Goal: Task Accomplishment & Management: Manage account settings

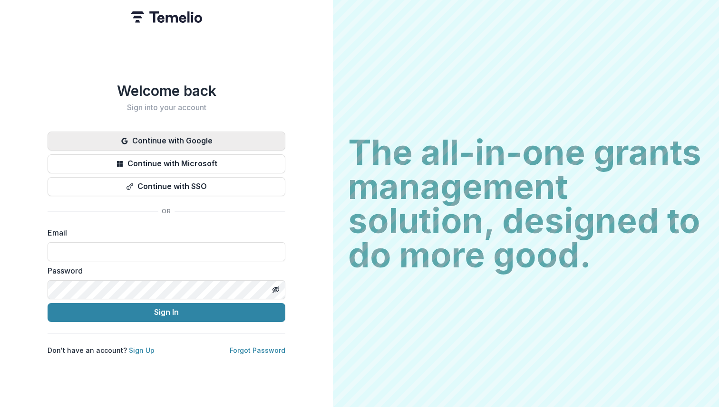
click at [217, 138] on button "Continue with Google" at bounding box center [167, 141] width 238 height 19
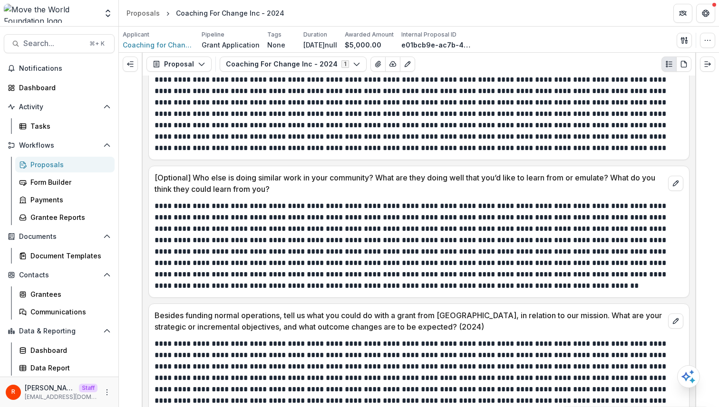
scroll to position [857, 0]
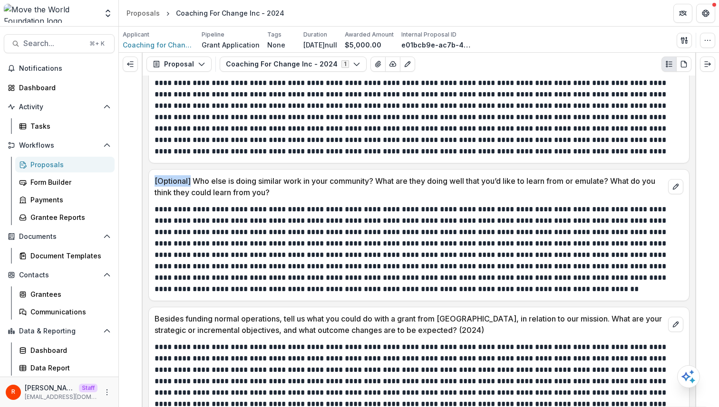
drag, startPoint x: 190, startPoint y: 179, endPoint x: 145, endPoint y: 178, distance: 44.7
click at [145, 178] on div "**********" at bounding box center [419, 242] width 552 height 332
copy p "[Optional]"
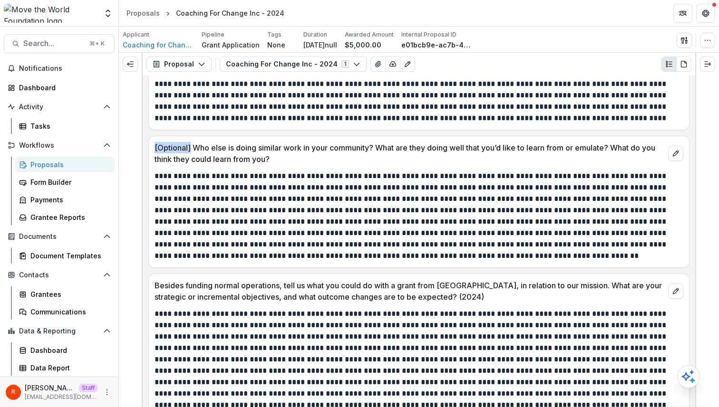
scroll to position [893, 0]
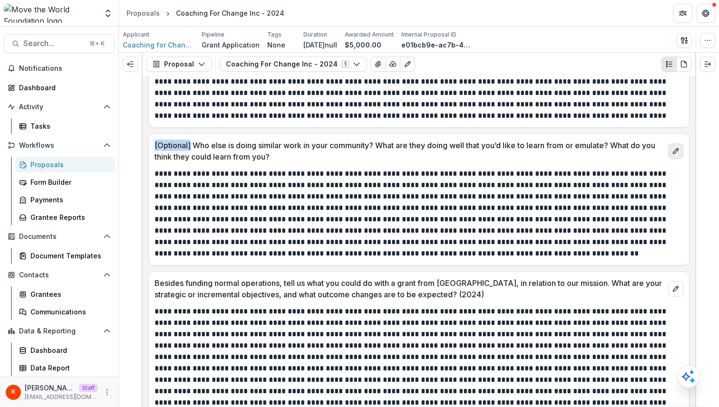
click at [672, 155] on icon "edit" at bounding box center [676, 151] width 8 height 8
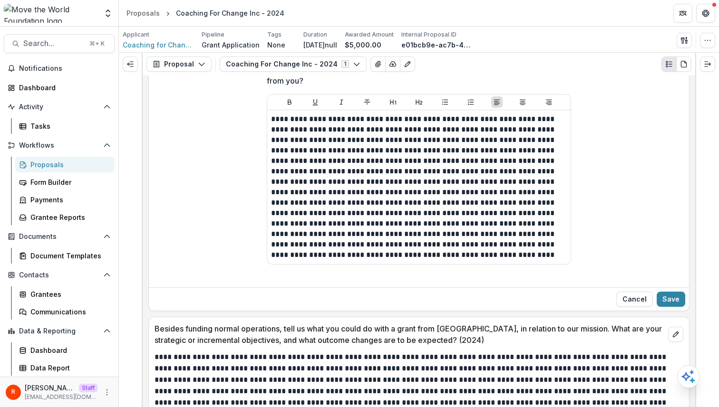
scroll to position [966, 0]
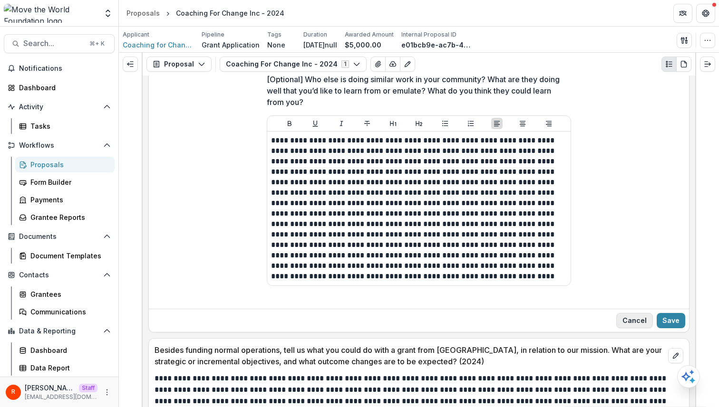
click at [625, 318] on button "Cancel" at bounding box center [634, 320] width 37 height 15
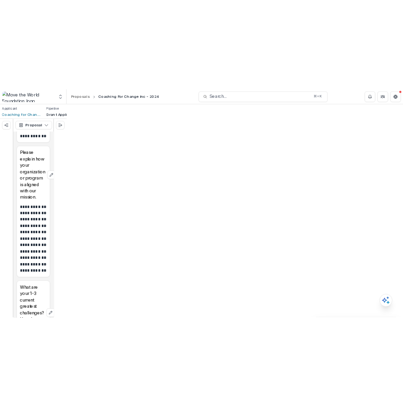
scroll to position [1547, 0]
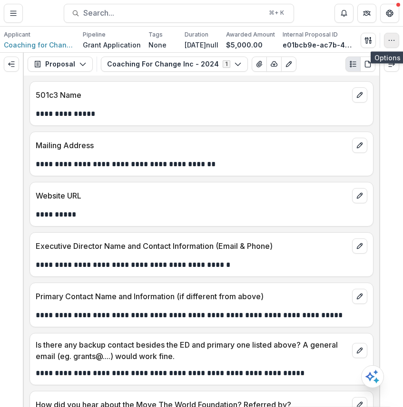
click at [395, 38] on icon "button" at bounding box center [391, 41] width 8 height 8
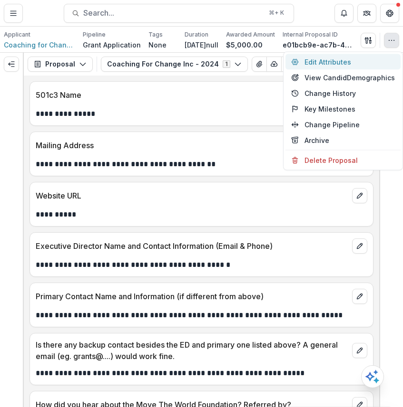
click at [352, 60] on button "Edit Attributes" at bounding box center [342, 62] width 115 height 16
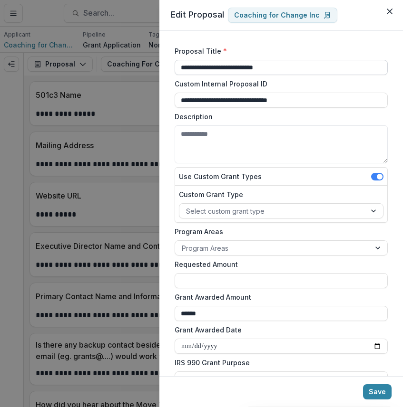
click at [222, 62] on input "**********" at bounding box center [280, 67] width 213 height 15
click at [146, 262] on div "**********" at bounding box center [201, 203] width 403 height 407
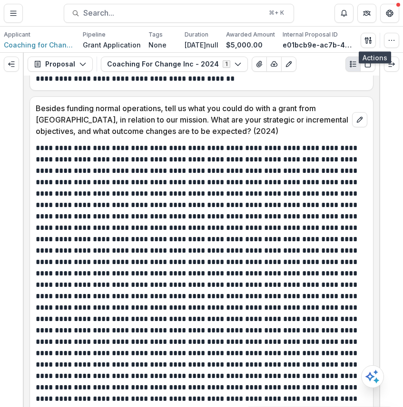
scroll to position [1737, 0]
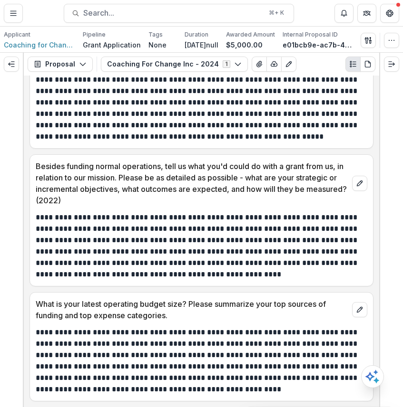
click at [190, 176] on p "Besides funding normal operations, tell us what you'd could do with a grant fro…" at bounding box center [192, 184] width 312 height 46
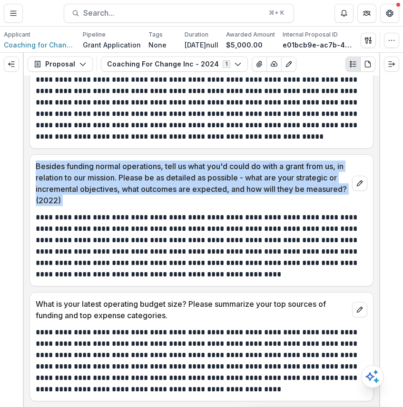
click at [190, 176] on p "Besides funding normal operations, tell us what you'd could do with a grant fro…" at bounding box center [192, 184] width 312 height 46
copy div "Besides funding normal operations, tell us what you'd could do with a grant fro…"
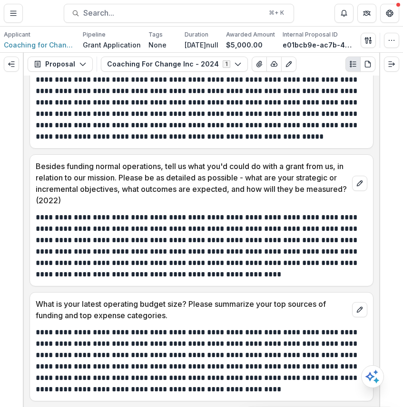
click at [53, 308] on p "What is your latest operating budget size? Please summarize your top sources of…" at bounding box center [192, 310] width 312 height 23
click at [48, 302] on p "What is your latest operating budget size? Please summarize your top sources of…" at bounding box center [192, 310] width 312 height 23
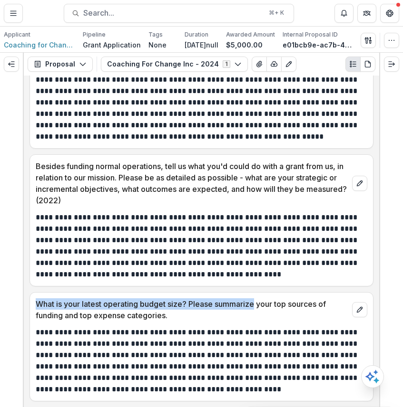
drag, startPoint x: 48, startPoint y: 302, endPoint x: 224, endPoint y: 301, distance: 176.4
click at [224, 301] on p "What is your latest operating budget size? Please summarize your top sources of…" at bounding box center [192, 310] width 312 height 23
click at [187, 64] on button "Coaching For Change Inc - 2024 1" at bounding box center [174, 64] width 147 height 15
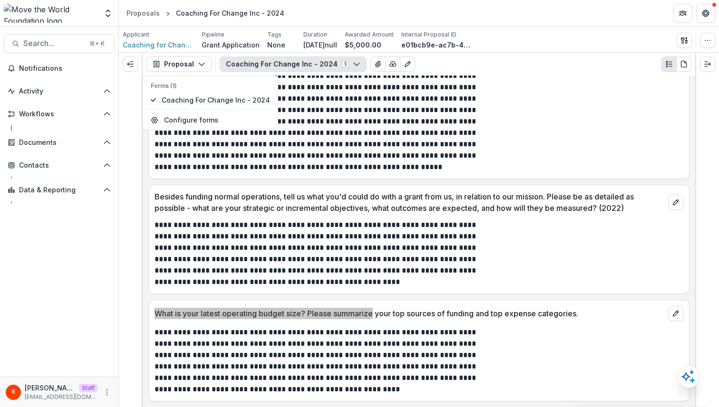
scroll to position [1152, 0]
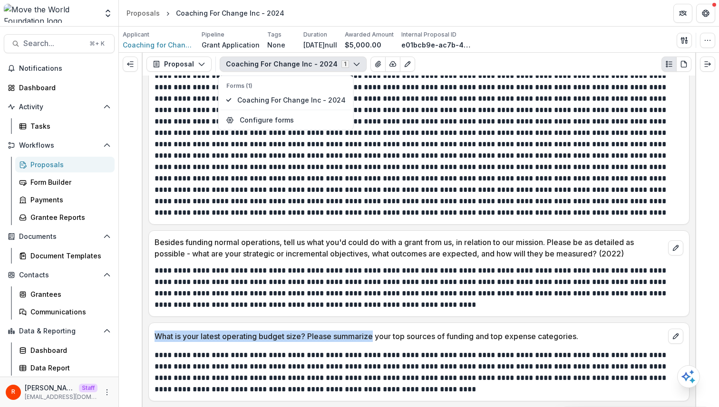
click at [67, 164] on div "Proposals" at bounding box center [68, 165] width 77 height 10
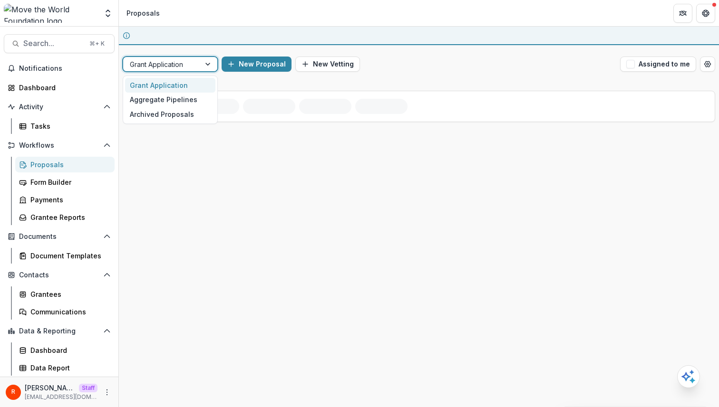
click at [186, 65] on div at bounding box center [162, 64] width 64 height 12
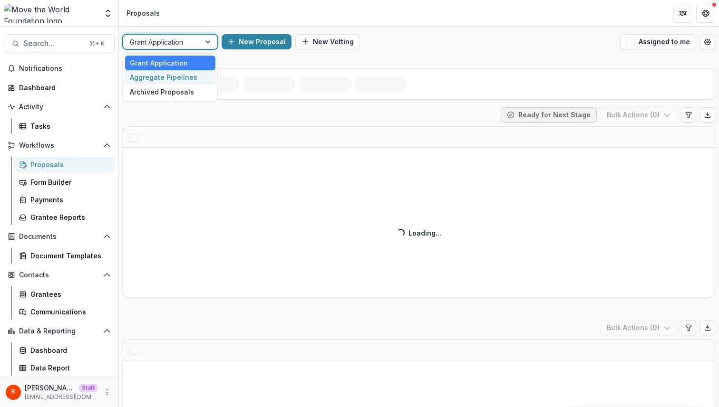
click at [179, 77] on div "Aggregate Pipelines" at bounding box center [170, 77] width 90 height 15
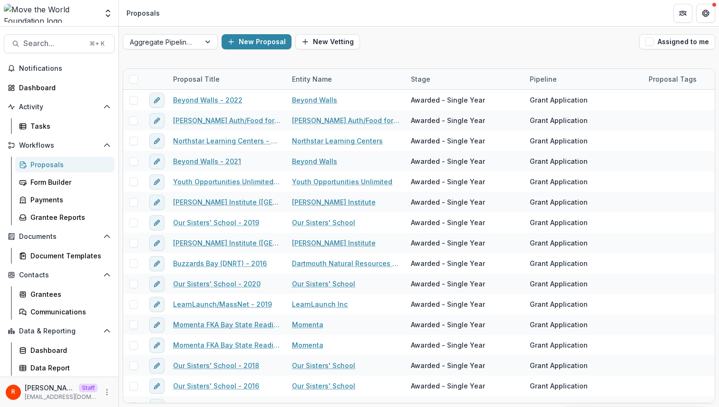
click at [402, 41] on div "New Proposal New Vetting" at bounding box center [429, 41] width 414 height 15
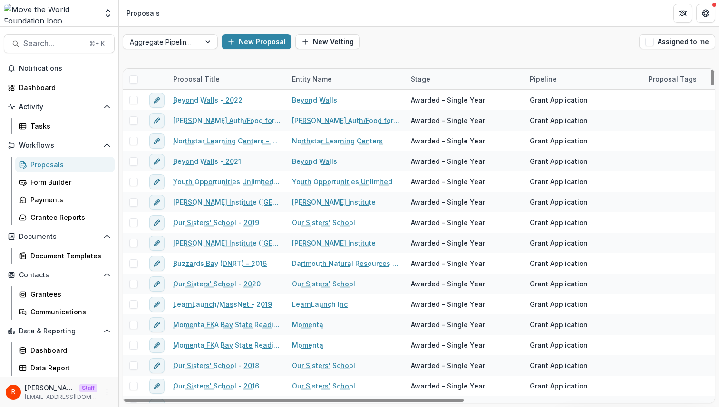
click at [203, 77] on div "Proposal Title" at bounding box center [196, 79] width 58 height 10
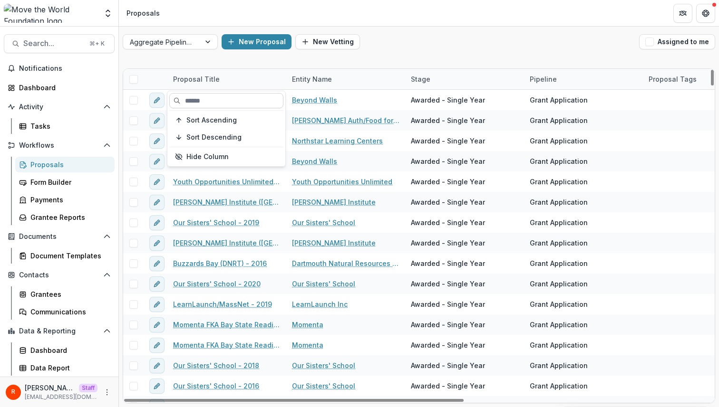
click at [205, 96] on input at bounding box center [226, 100] width 114 height 15
paste input "**********"
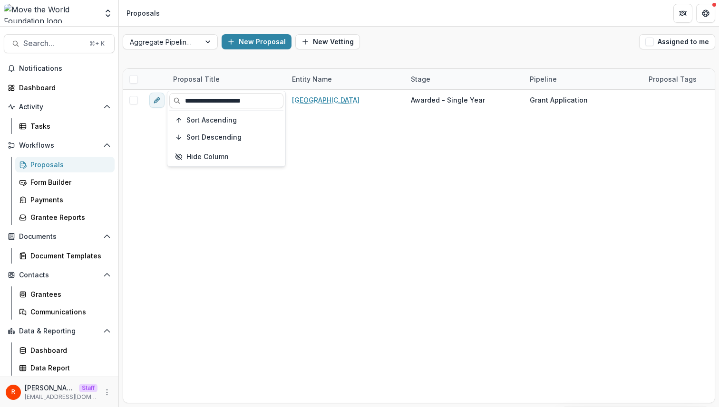
type input "**********"
click at [402, 47] on div "New Proposal New Vetting" at bounding box center [429, 41] width 414 height 15
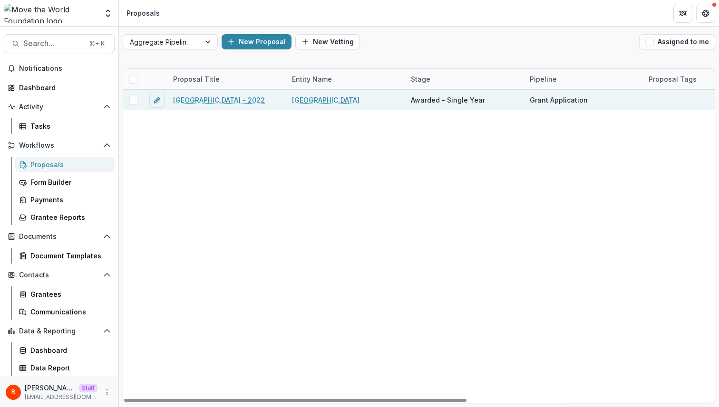
click at [216, 102] on link "Tufts University - 2022" at bounding box center [219, 100] width 92 height 10
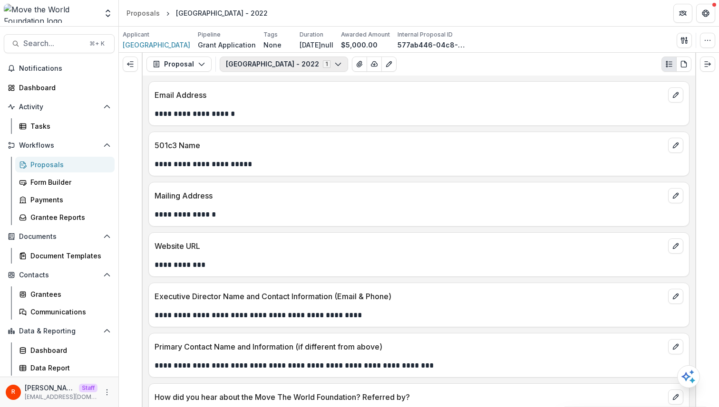
click at [281, 66] on button "Tufts University - 2022 1" at bounding box center [284, 64] width 128 height 15
click at [330, 85] on div "Forms (1) Tufts University - 2022 Configure forms" at bounding box center [277, 103] width 119 height 55
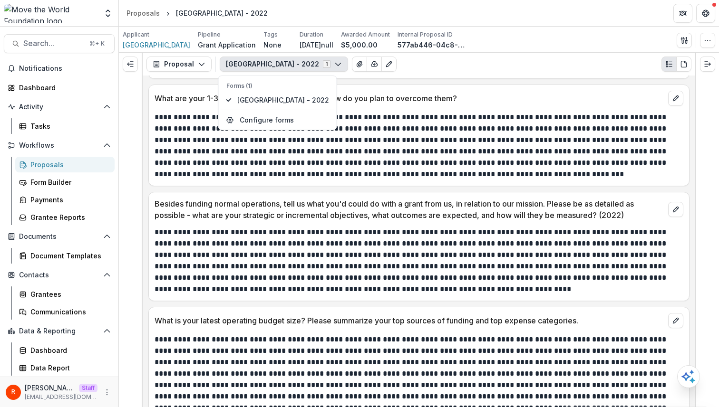
scroll to position [614, 0]
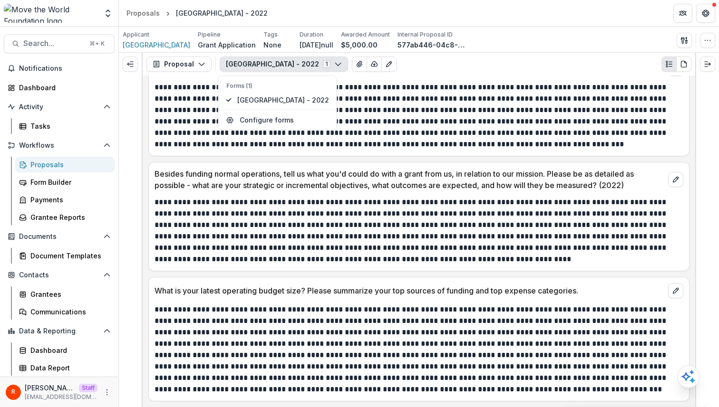
click at [355, 17] on header "Proposals Tufts University - 2022" at bounding box center [419, 13] width 600 height 26
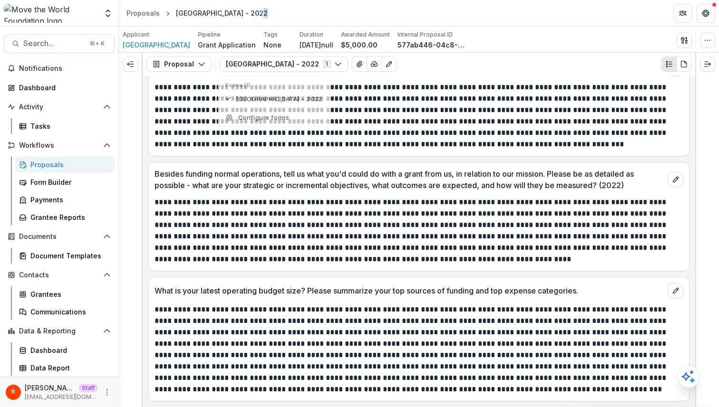
click at [355, 17] on header "Proposals Tufts University - 2022" at bounding box center [419, 13] width 600 height 26
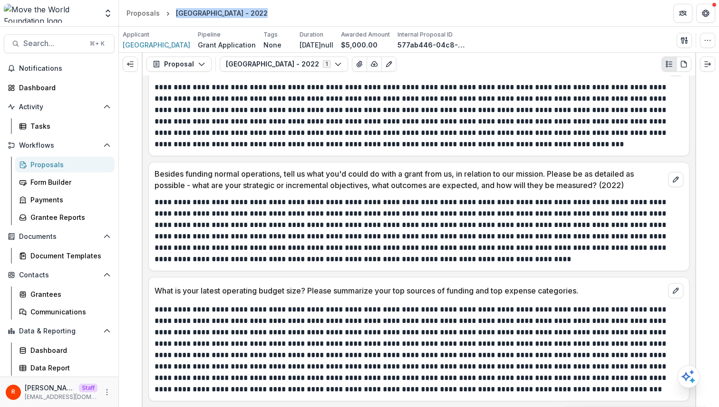
click at [355, 17] on header "Proposals Tufts University - 2022" at bounding box center [419, 13] width 600 height 26
copy header "Tufts University - 2022"
click at [285, 13] on header "Proposals Tufts University - 2022" at bounding box center [419, 13] width 600 height 26
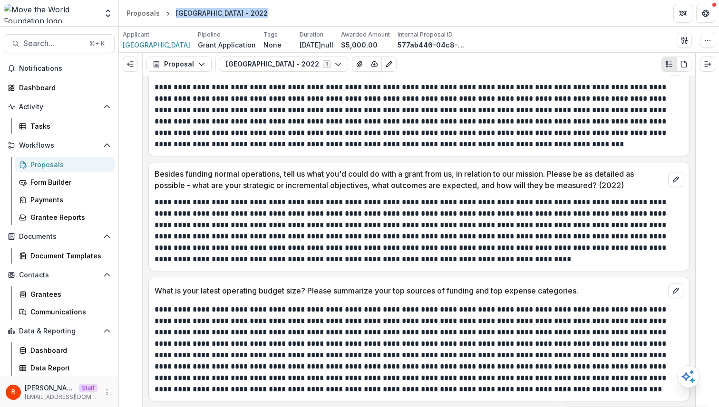
copy header "Tufts University - 2022"
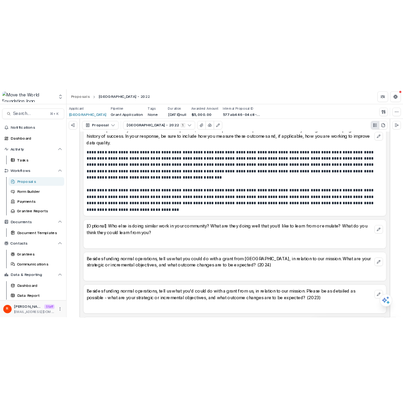
scroll to position [1103, 0]
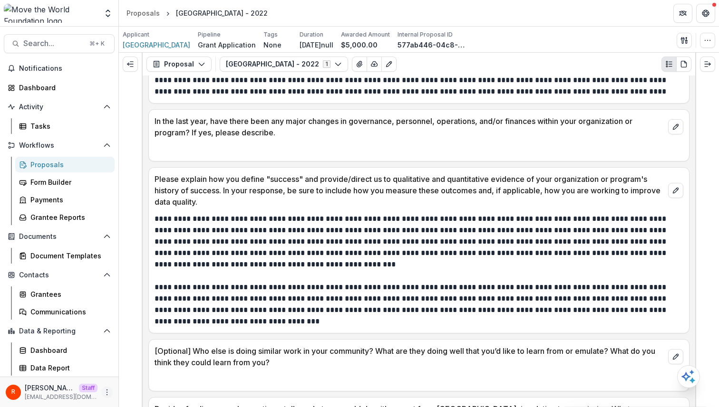
click at [107, 392] on icon "More" at bounding box center [107, 393] width 8 height 8
click at [157, 368] on link "User Settings" at bounding box center [170, 373] width 102 height 16
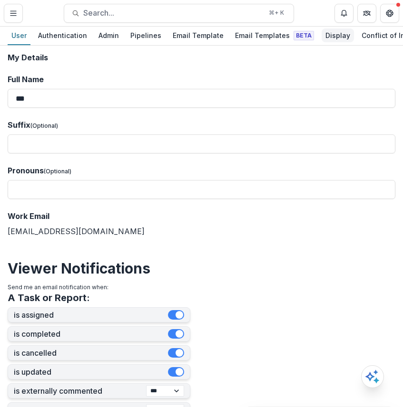
click at [336, 39] on div "Display" at bounding box center [337, 36] width 32 height 14
click at [327, 45] on link "Display" at bounding box center [337, 36] width 32 height 19
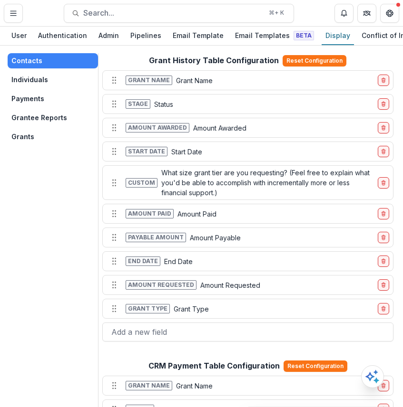
click at [33, 135] on button "Grants" at bounding box center [53, 136] width 90 height 15
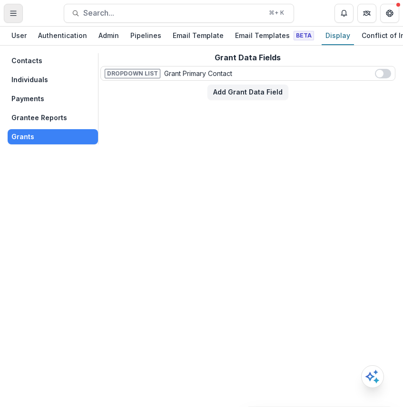
click at [16, 21] on button "Toggle Menu" at bounding box center [13, 13] width 19 height 19
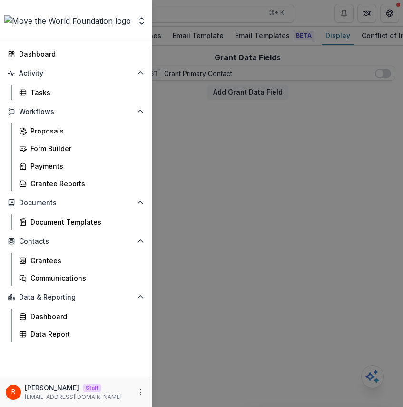
click at [244, 136] on div "Team Settings Admin Settings Dashboard Activity Tasks Workflows Proposals Form …" at bounding box center [201, 203] width 403 height 407
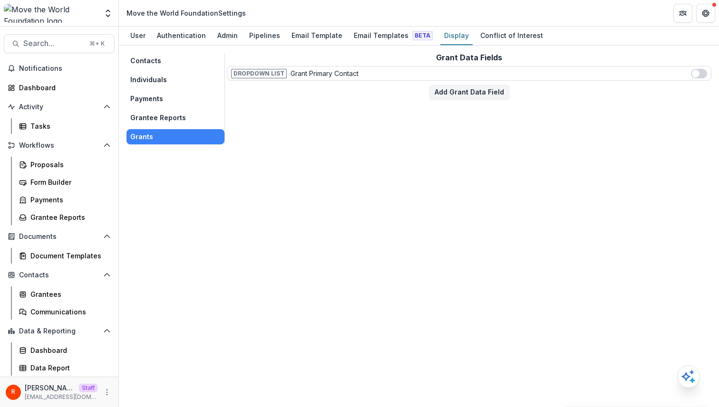
click at [161, 94] on button "Payments" at bounding box center [175, 98] width 98 height 15
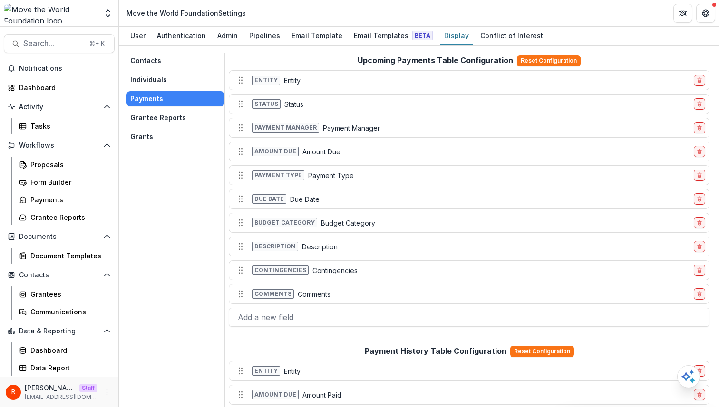
click at [162, 81] on button "Individuals" at bounding box center [175, 79] width 98 height 15
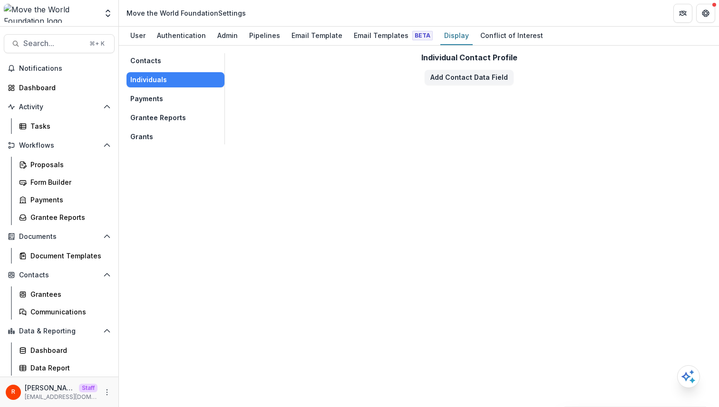
click at [164, 108] on div "Contacts Individuals Payments Grantee Reports Grants" at bounding box center [175, 98] width 98 height 91
click at [166, 130] on button "Grants" at bounding box center [175, 136] width 98 height 15
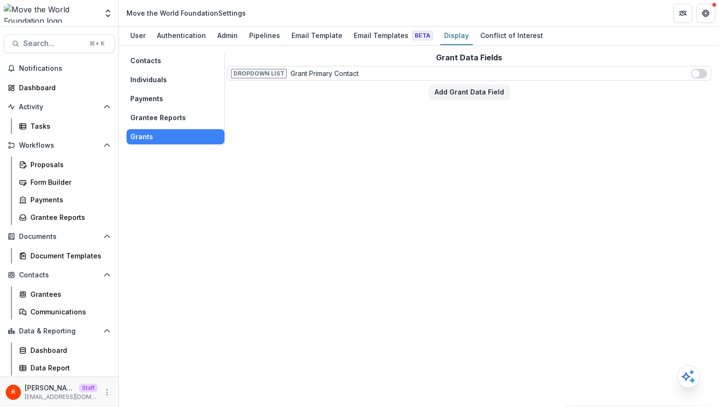
click at [166, 123] on button "Grantee Reports" at bounding box center [175, 117] width 98 height 15
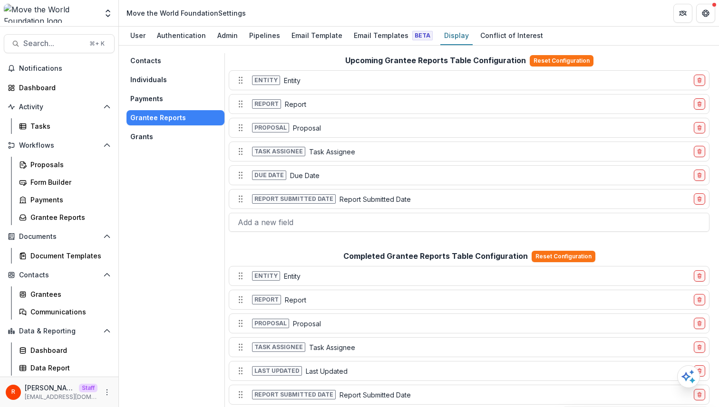
click at [162, 104] on button "Payments" at bounding box center [175, 98] width 98 height 15
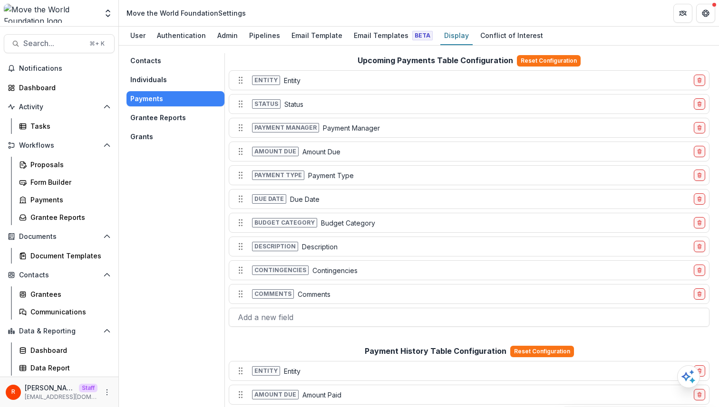
click at [161, 78] on button "Individuals" at bounding box center [175, 79] width 98 height 15
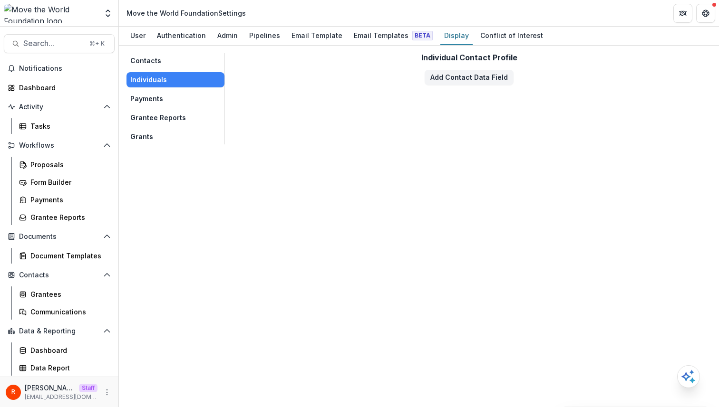
click at [161, 129] on button "Grants" at bounding box center [175, 136] width 98 height 15
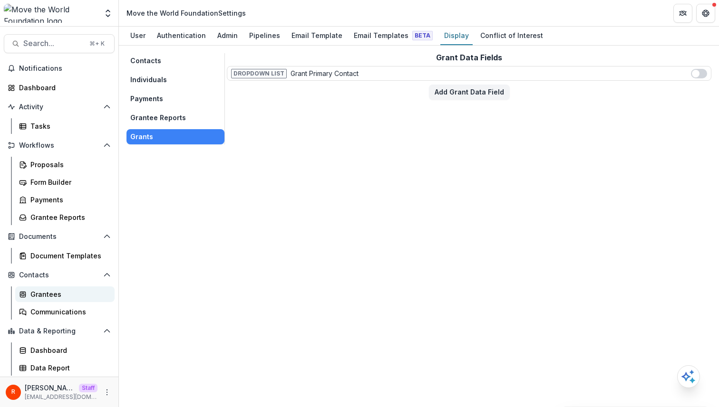
click at [56, 295] on div "Grantees" at bounding box center [68, 294] width 77 height 10
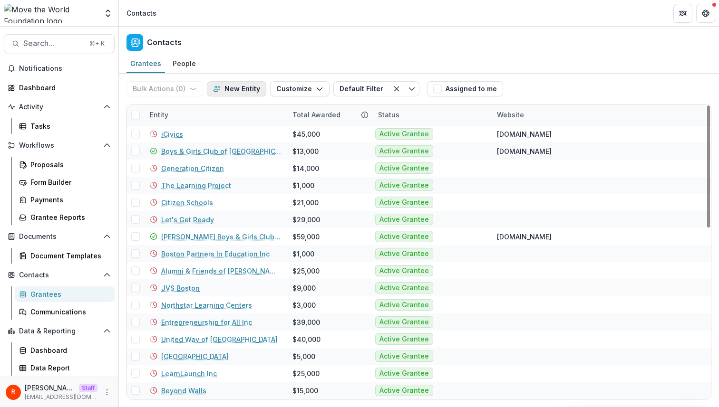
click at [256, 87] on button "New Entity" at bounding box center [236, 88] width 59 height 15
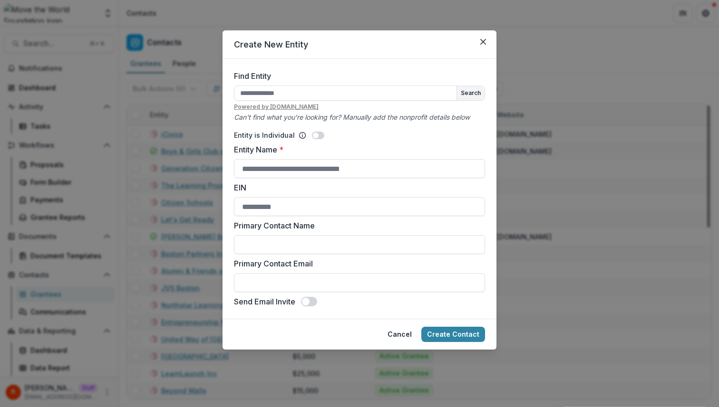
click at [208, 95] on div "Create New Entity Find Entity Search Powered by every.org Can't find what you'r…" at bounding box center [359, 203] width 719 height 407
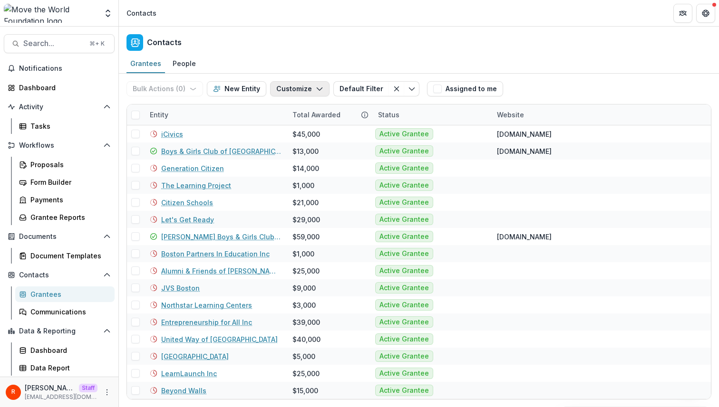
click at [284, 91] on button "Customize" at bounding box center [299, 88] width 59 height 15
click at [279, 131] on button "Manage Custom Fields" at bounding box center [271, 126] width 105 height 16
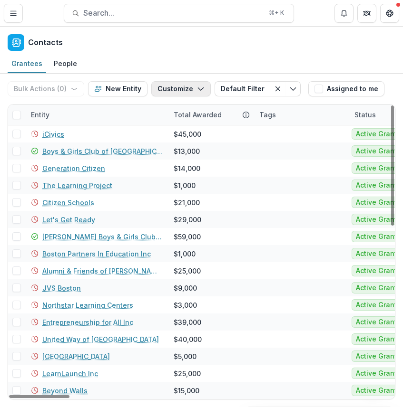
click at [170, 92] on button "Customize" at bounding box center [180, 88] width 59 height 15
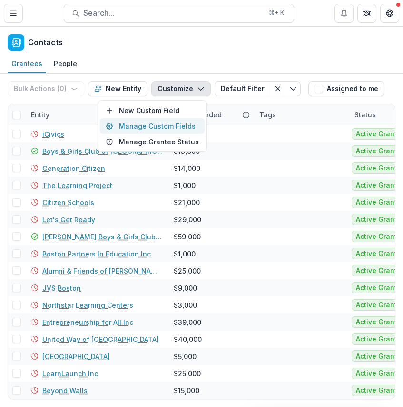
click at [173, 125] on button "Manage Custom Fields" at bounding box center [152, 126] width 105 height 16
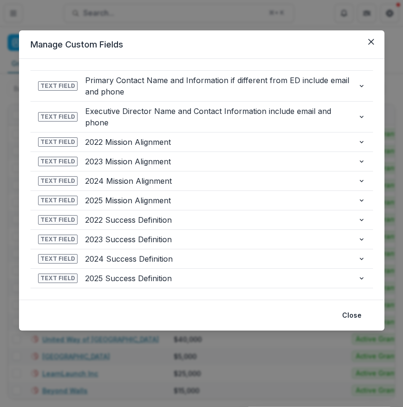
click at [189, 28] on div "**********" at bounding box center [201, 203] width 403 height 407
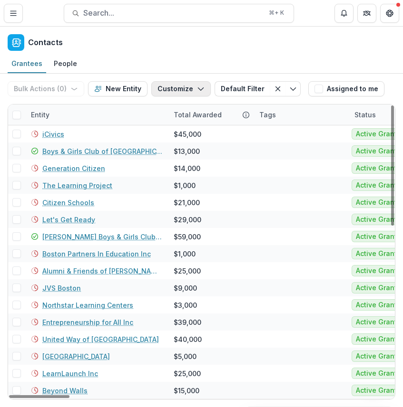
click at [168, 91] on button "Customize" at bounding box center [180, 88] width 59 height 15
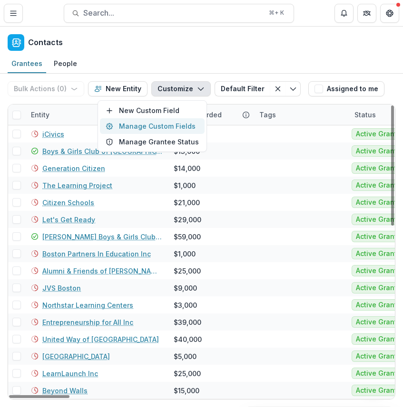
click at [162, 125] on button "Manage Custom Fields" at bounding box center [152, 126] width 105 height 16
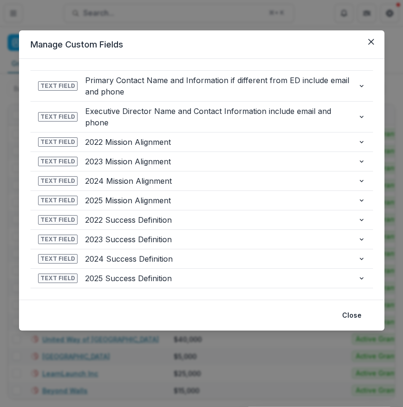
click at [354, 12] on div "**********" at bounding box center [201, 203] width 403 height 407
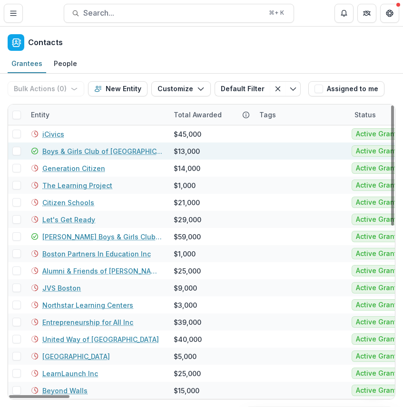
click at [61, 147] on link "Boys & Girls Club of Metro South" at bounding box center [102, 151] width 120 height 10
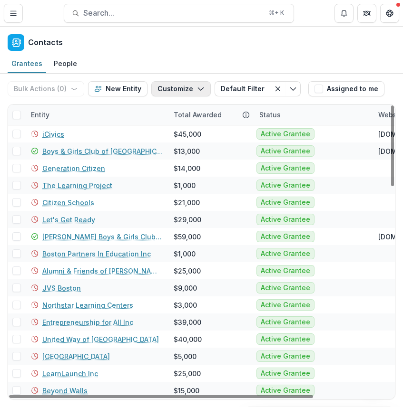
click at [162, 90] on button "Customize" at bounding box center [180, 88] width 59 height 15
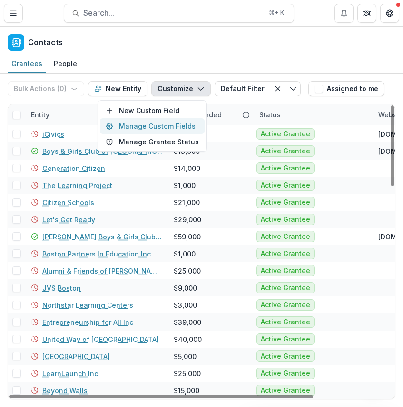
click at [149, 124] on button "Manage Custom Fields" at bounding box center [152, 126] width 105 height 16
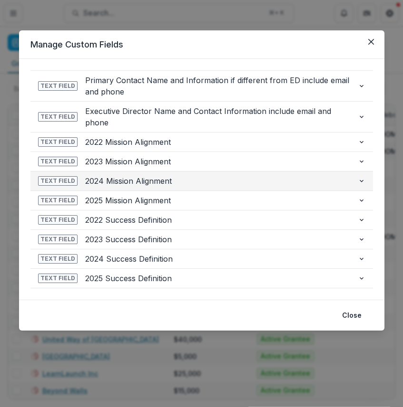
click at [182, 189] on button "Text Field 2024 Mission Alignment" at bounding box center [201, 181] width 342 height 19
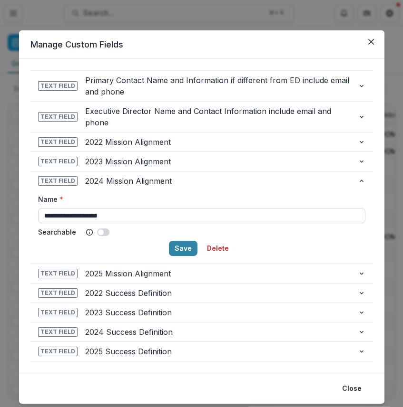
click at [158, 208] on input "**********" at bounding box center [201, 215] width 327 height 15
click at [187, 251] on button "Save" at bounding box center [183, 248] width 29 height 15
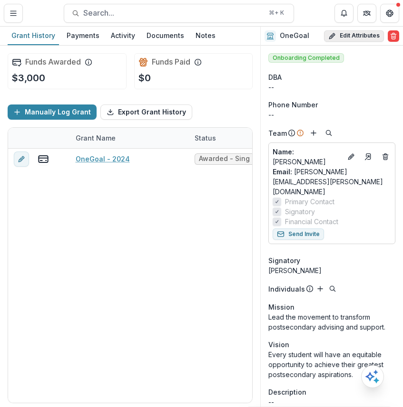
click at [373, 37] on button "Edit Attributes" at bounding box center [354, 35] width 60 height 11
select select
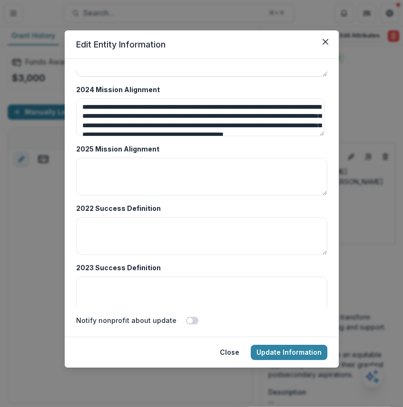
scroll to position [1885, 0]
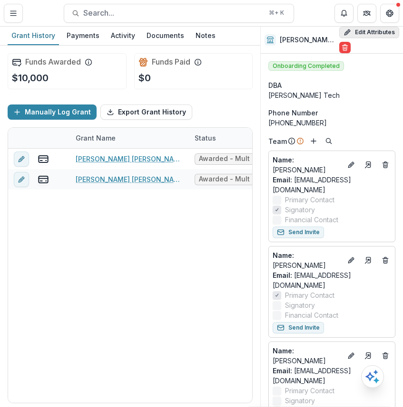
click at [384, 36] on button "Edit Attributes" at bounding box center [369, 32] width 60 height 11
select select
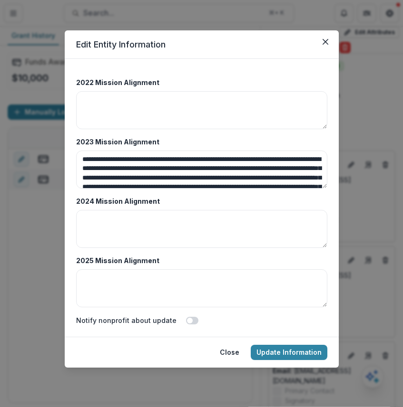
scroll to position [1755, 0]
